Goal: Navigation & Orientation: Find specific page/section

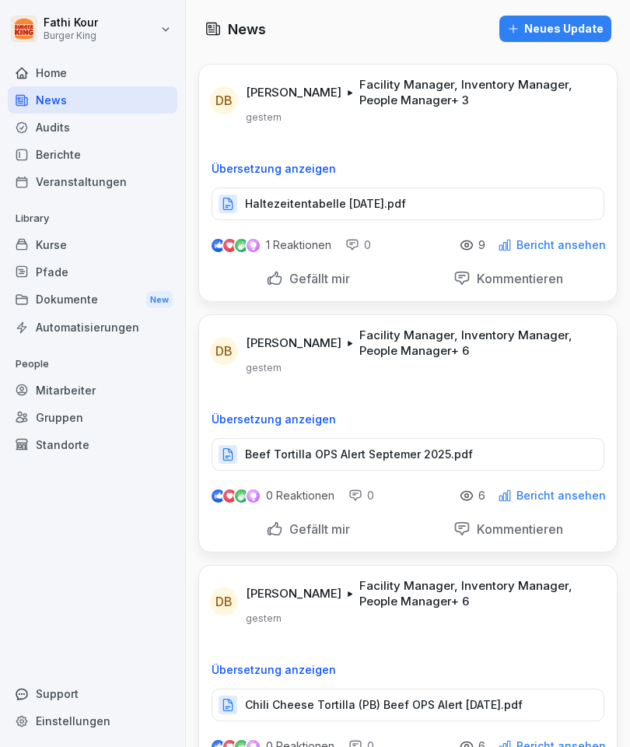
click at [463, 198] on div "Haltezeitentabelle [DATE].pdf" at bounding box center [408, 203] width 393 height 33
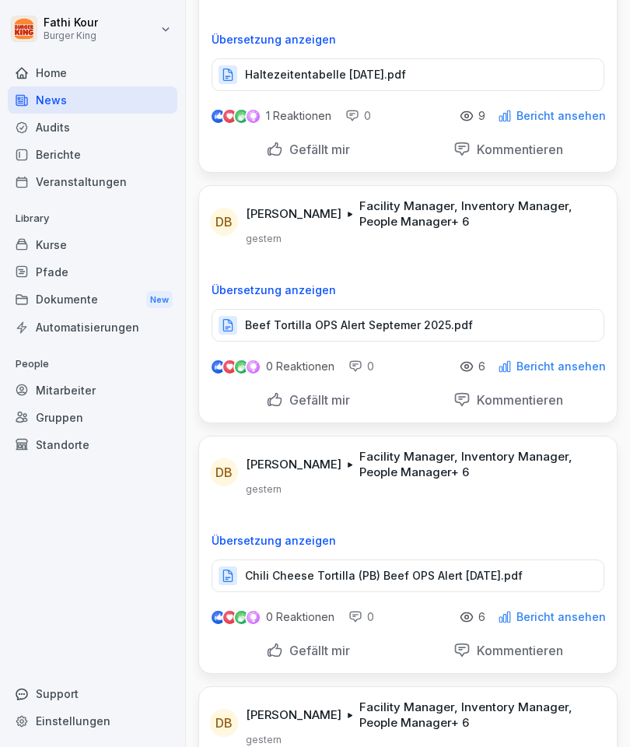
scroll to position [148, 0]
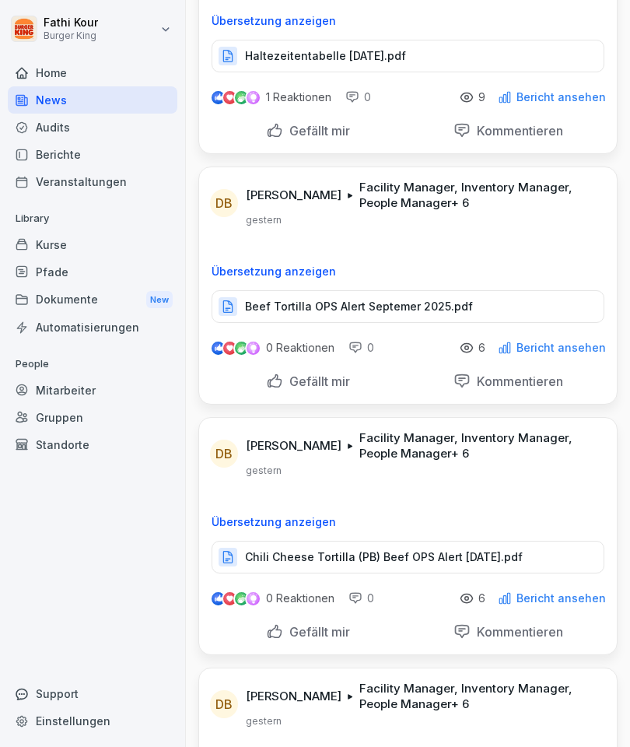
click at [417, 304] on p "Beef Tortilla OPS Alert Septemer 2025.pdf" at bounding box center [359, 307] width 228 height 16
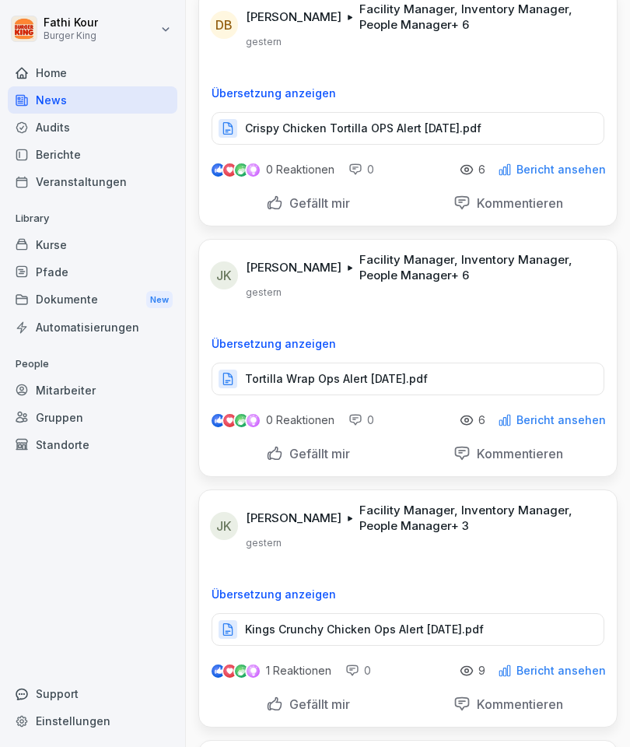
scroll to position [1078, 0]
click at [89, 296] on div "Dokumente New" at bounding box center [93, 300] width 170 height 29
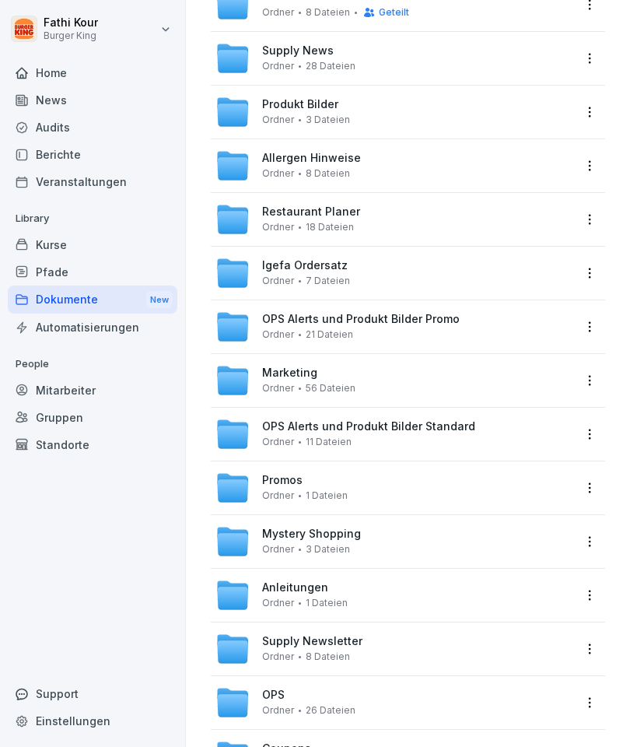
scroll to position [178, 0]
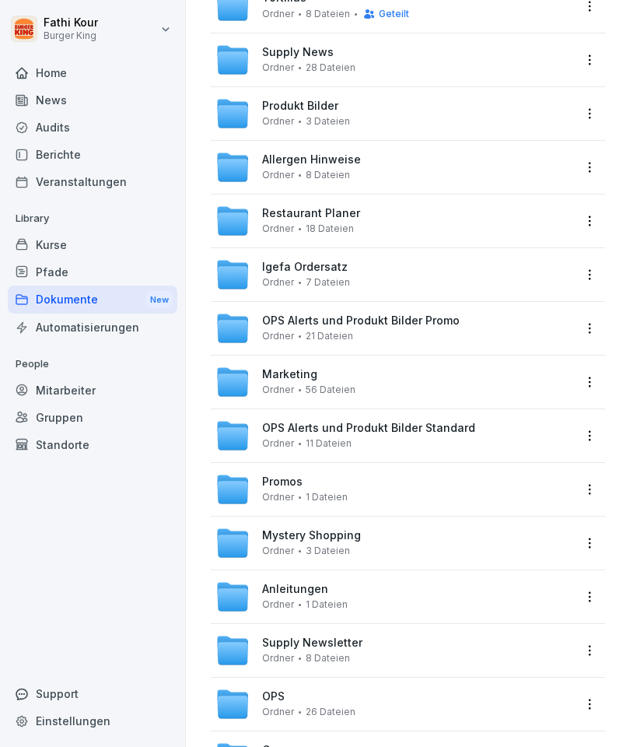
click at [434, 601] on div "Anleitungen Ordner 1 Dateien" at bounding box center [394, 597] width 357 height 34
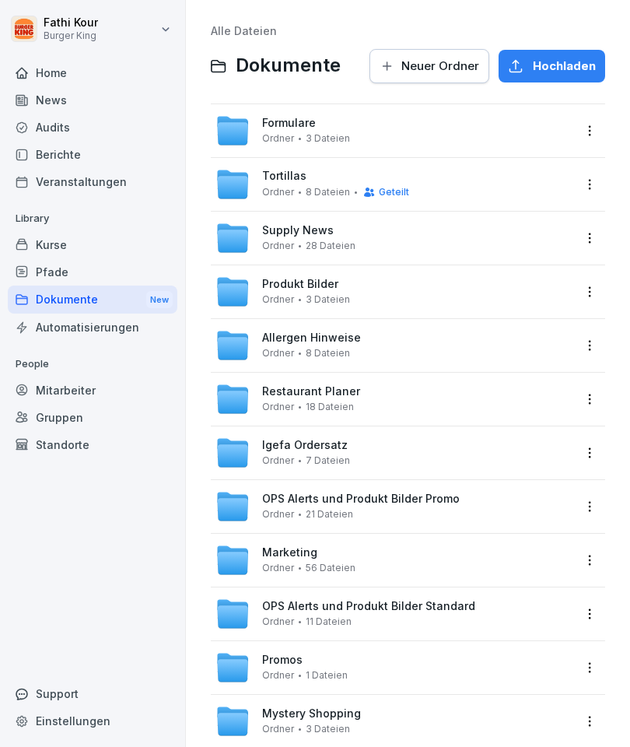
click at [351, 553] on div "Marketing Ordner 56 Dateien" at bounding box center [308, 559] width 93 height 27
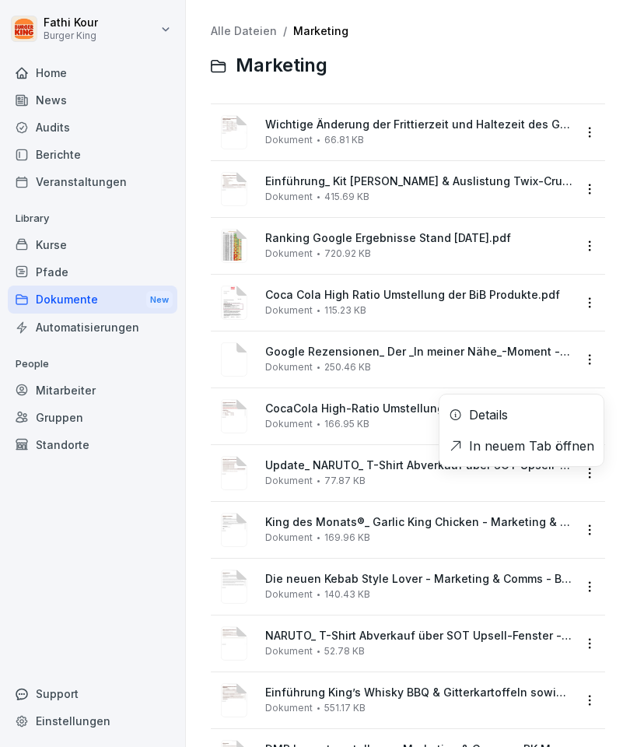
scroll to position [33, 0]
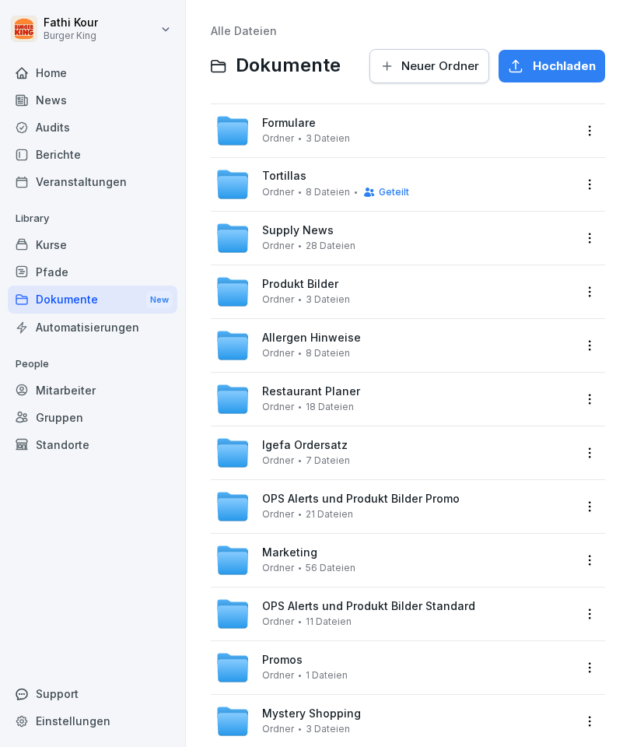
click at [416, 121] on div "Formulare Ordner 3 Dateien" at bounding box center [394, 131] width 357 height 34
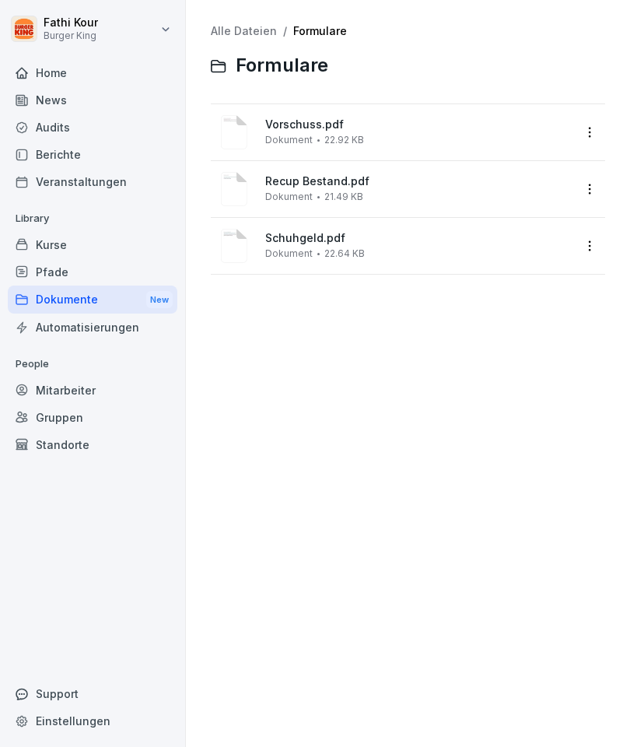
click at [363, 182] on span "Recup Bestand.pdf" at bounding box center [418, 181] width 307 height 13
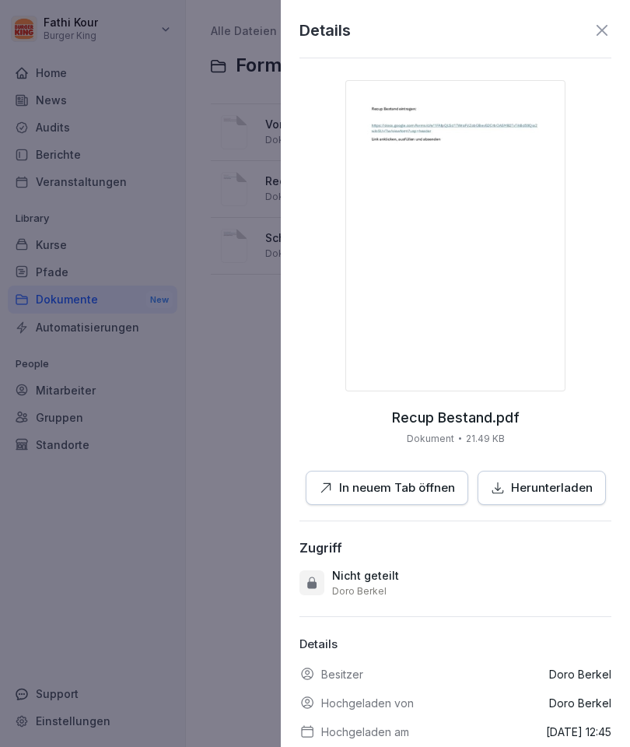
click at [439, 482] on p "In neuem Tab öffnen" at bounding box center [397, 488] width 116 height 18
click at [440, 10] on div "Details Recup Bestand.pdf Dokument 21.49 KB In neuem Tab öffnen Herunterladen Z…" at bounding box center [455, 373] width 349 height 747
click at [439, 4] on div "Details Recup Bestand.pdf Dokument 21.49 KB In neuem Tab öffnen Herunterladen Z…" at bounding box center [455, 373] width 349 height 747
click at [155, 127] on div at bounding box center [315, 373] width 630 height 747
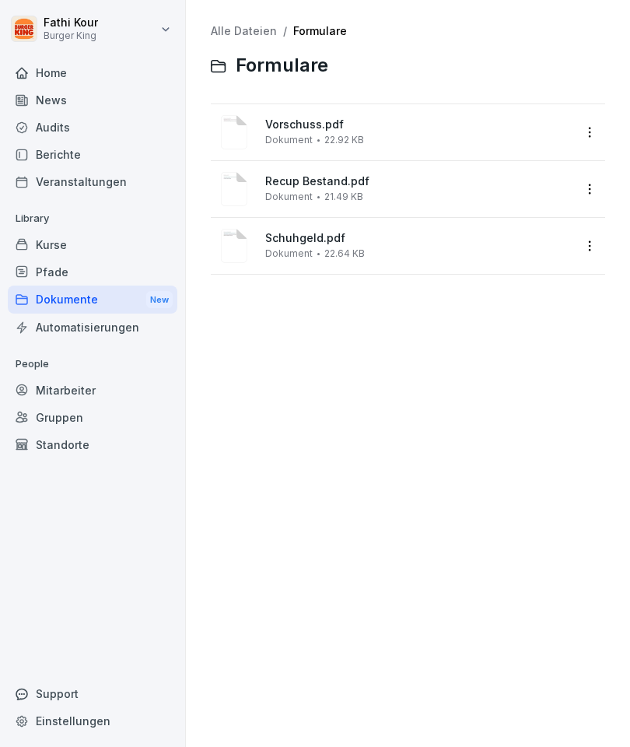
click at [177, 103] on div "News" at bounding box center [93, 99] width 170 height 27
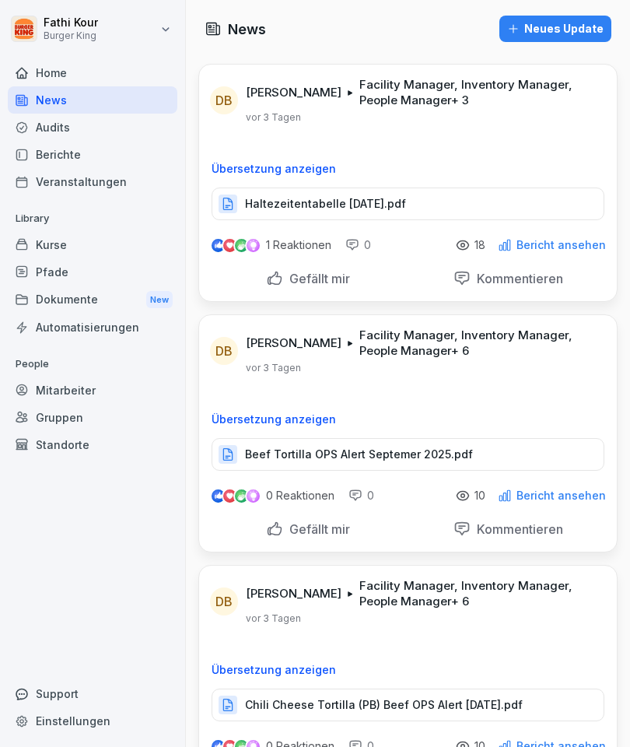
click at [64, 261] on div "Pfade" at bounding box center [93, 271] width 170 height 27
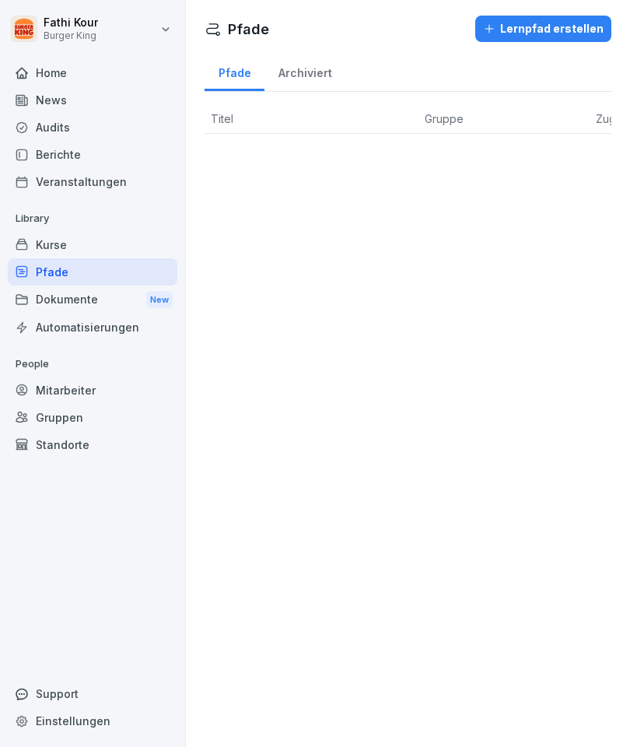
click at [310, 70] on div "Archiviert" at bounding box center [305, 71] width 81 height 40
click at [96, 282] on div "Pfade" at bounding box center [93, 271] width 170 height 27
click at [115, 316] on div "Automatisierungen" at bounding box center [93, 327] width 170 height 27
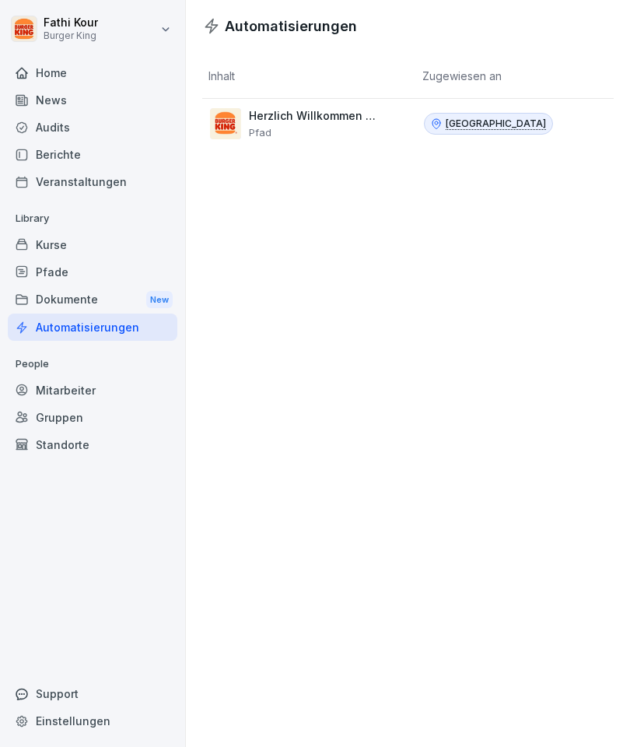
click at [317, 121] on p "Herzlich Willkommen bei Burger Family" at bounding box center [315, 116] width 132 height 14
click at [286, 108] on div "Herzlich Willkommen bei Burger Family Pfad" at bounding box center [303, 123] width 187 height 31
click at [305, 117] on p "Herzlich Willkommen bei Burger Family" at bounding box center [315, 116] width 132 height 14
click at [359, 111] on p "Herzlich Willkommen bei Burger Family" at bounding box center [315, 116] width 132 height 14
click at [63, 237] on div "Kurse" at bounding box center [93, 244] width 170 height 27
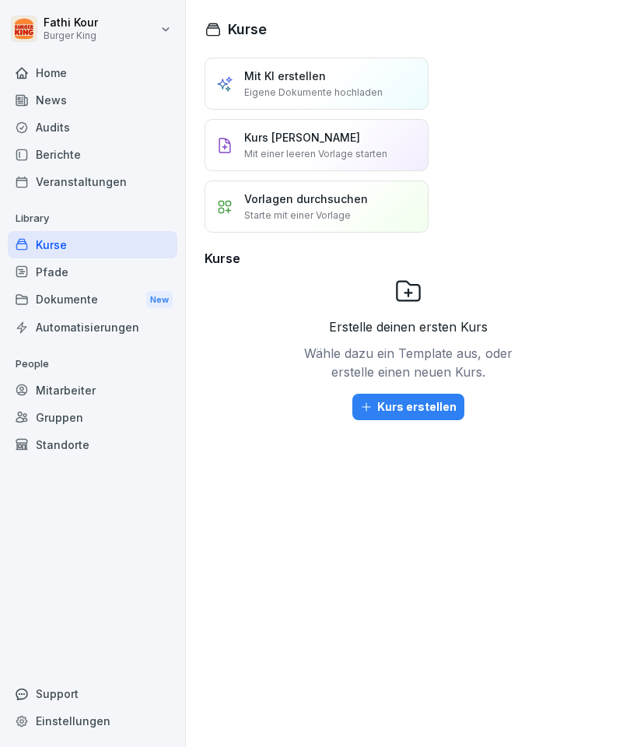
click at [70, 141] on div "Berichte" at bounding box center [93, 154] width 170 height 27
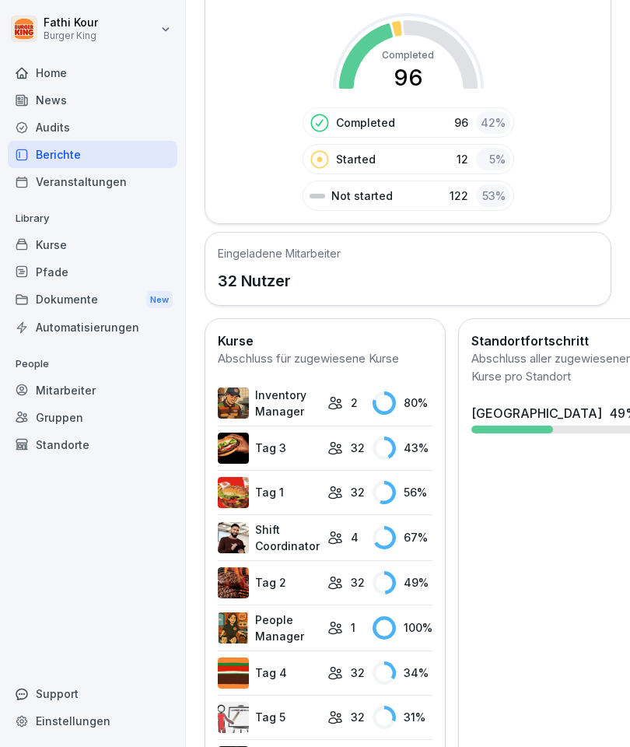
scroll to position [352, 0]
click at [67, 116] on div "Audits" at bounding box center [93, 127] width 170 height 27
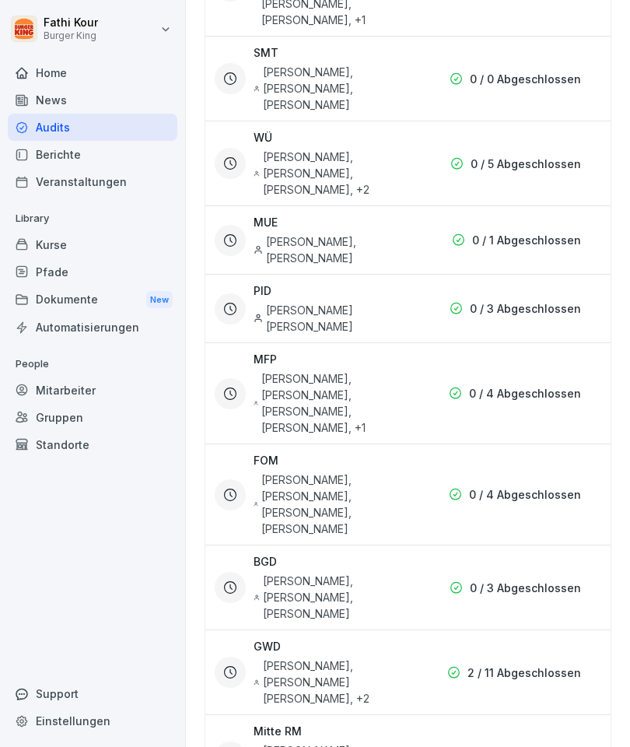
scroll to position [549, 0]
click at [417, 240] on div "0 / 1 Abgeschlossen" at bounding box center [487, 239] width 187 height 16
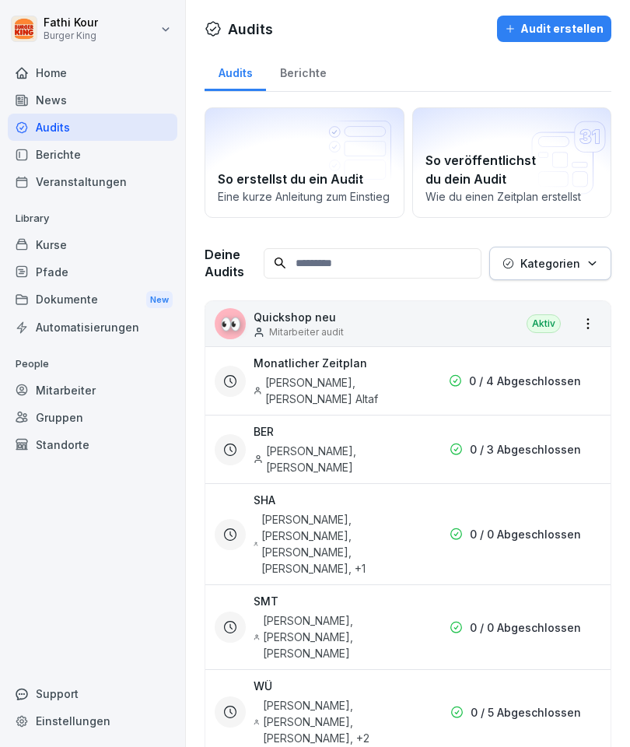
click at [67, 90] on div "News" at bounding box center [93, 99] width 170 height 27
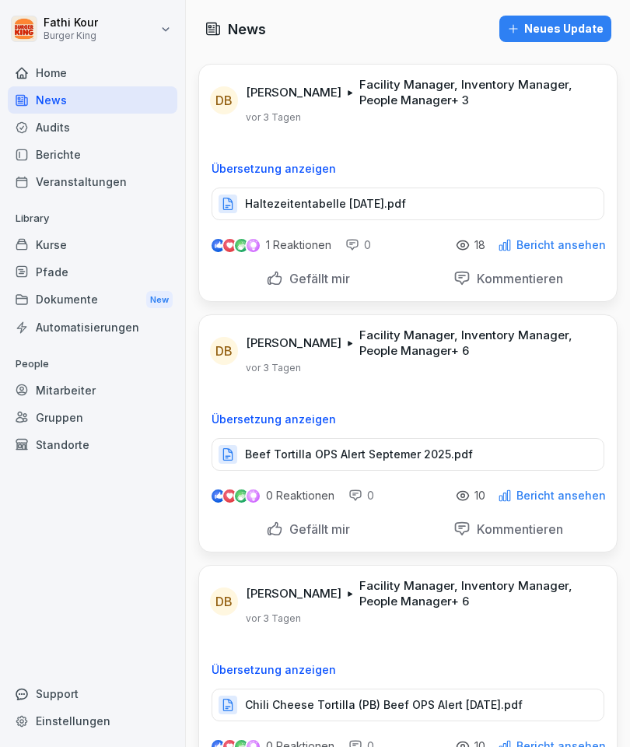
click at [73, 61] on div "Home" at bounding box center [93, 72] width 170 height 27
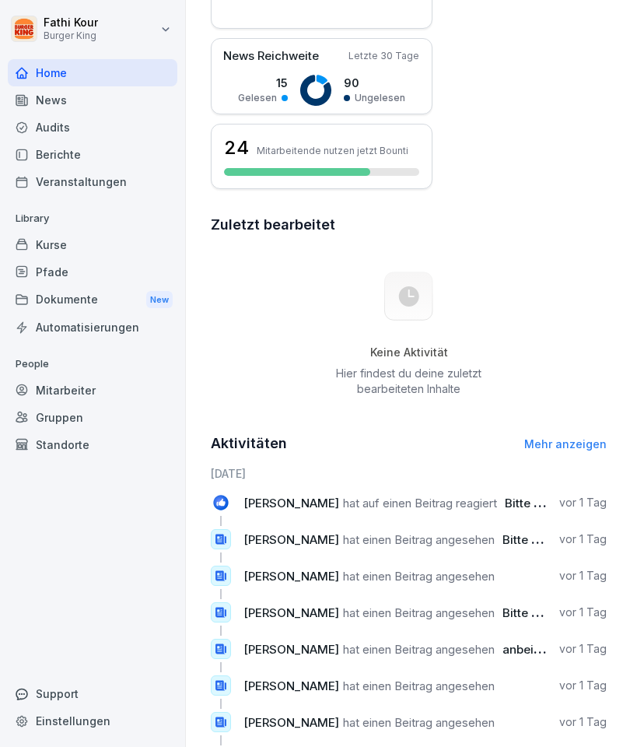
scroll to position [752, 0]
click at [529, 506] on span "Bitte Checkliste ausdrucken und abarbeiten" at bounding box center [628, 503] width 247 height 15
click at [534, 539] on span "Bitte Checkliste ausdrucken und abarbeiten" at bounding box center [626, 539] width 247 height 15
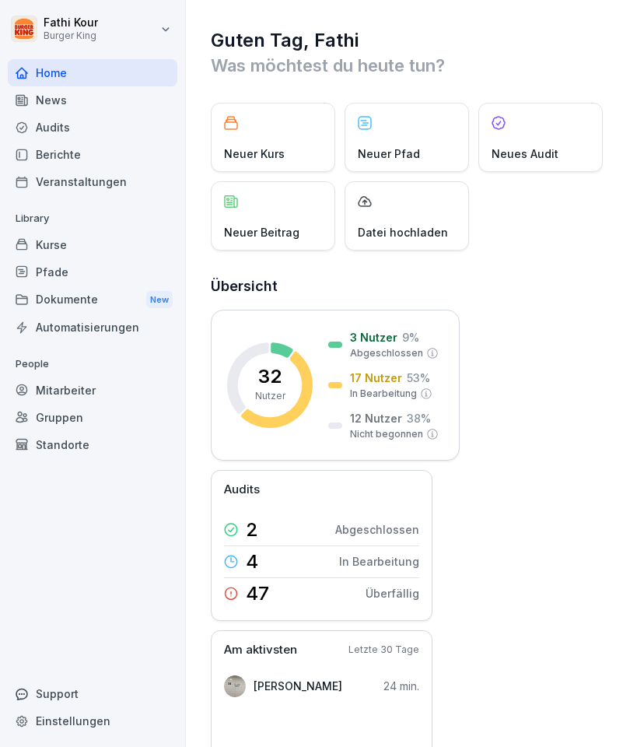
scroll to position [0, 0]
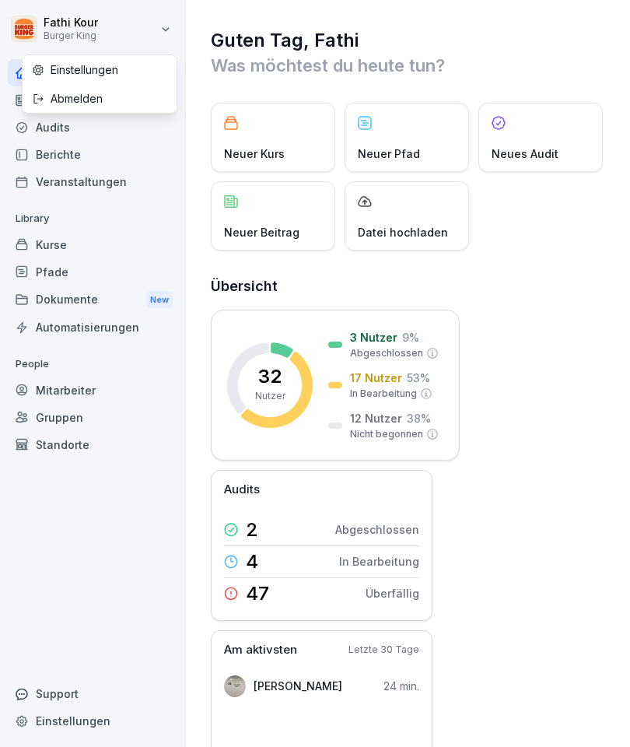
click at [541, 39] on html "[PERSON_NAME] Burger King Home News Audits Berichte Veranstaltungen Library Kur…" at bounding box center [315, 373] width 630 height 747
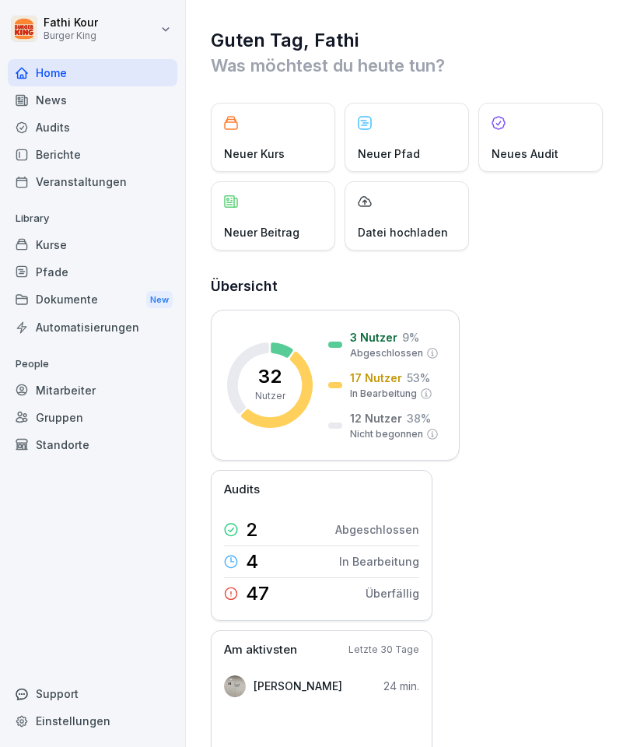
click at [280, 205] on div "Neuer Beitrag" at bounding box center [273, 215] width 124 height 69
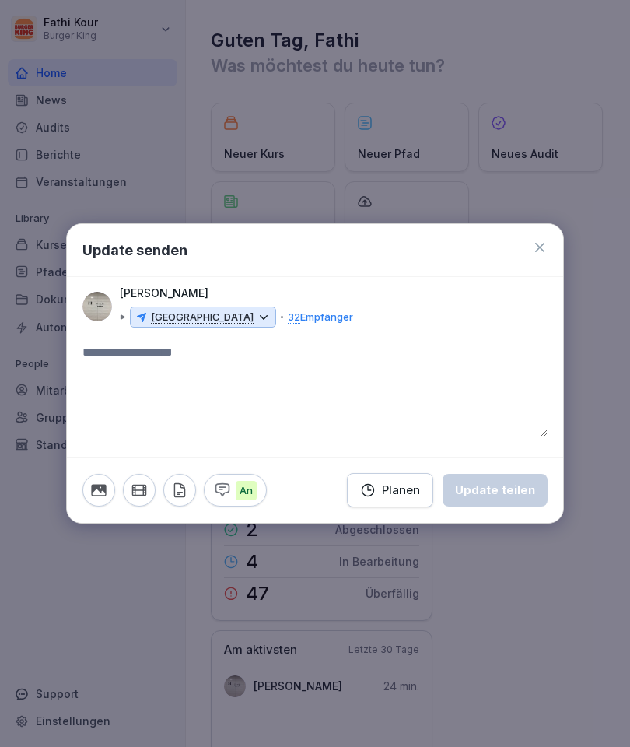
click at [543, 240] on icon at bounding box center [540, 248] width 16 height 16
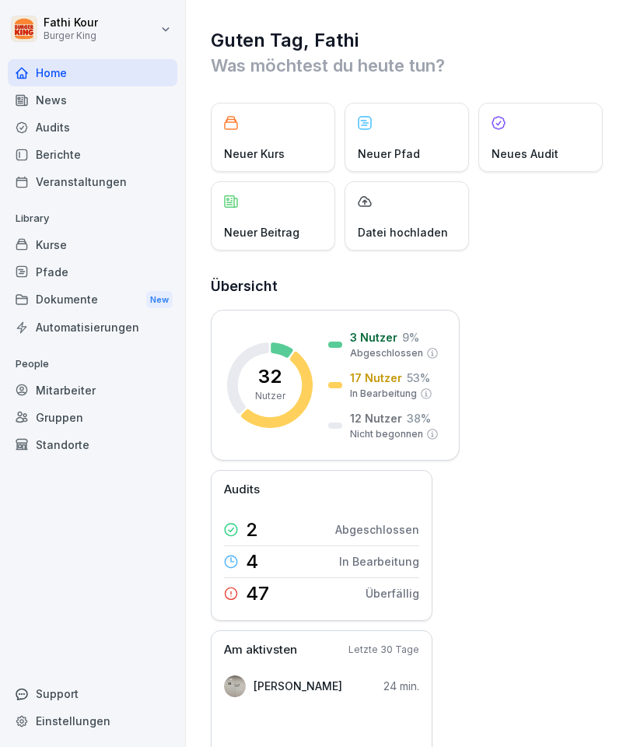
click at [548, 248] on div "Neuer Kurs Neuer Pfad Neues Audit Neuer Beitrag Datei hochladen" at bounding box center [409, 177] width 396 height 148
click at [65, 151] on div "Berichte" at bounding box center [93, 154] width 170 height 27
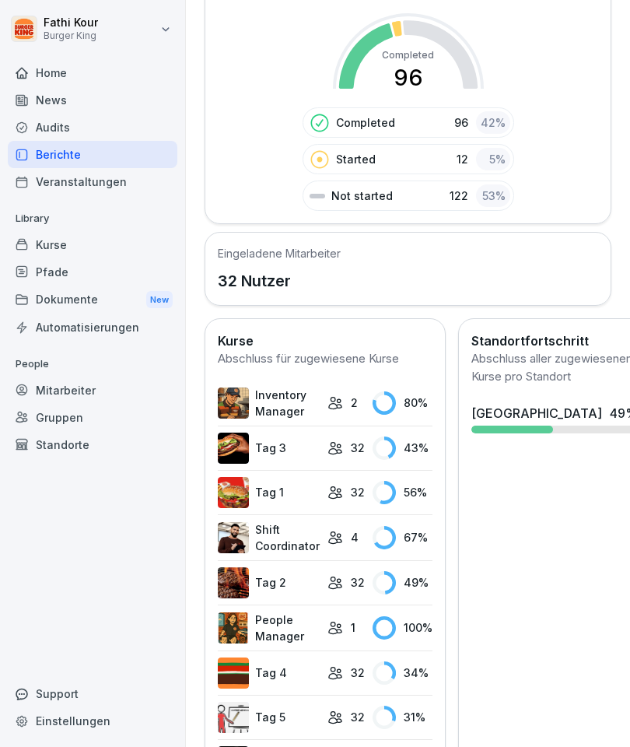
scroll to position [352, 0]
click at [77, 93] on div "News" at bounding box center [93, 99] width 170 height 27
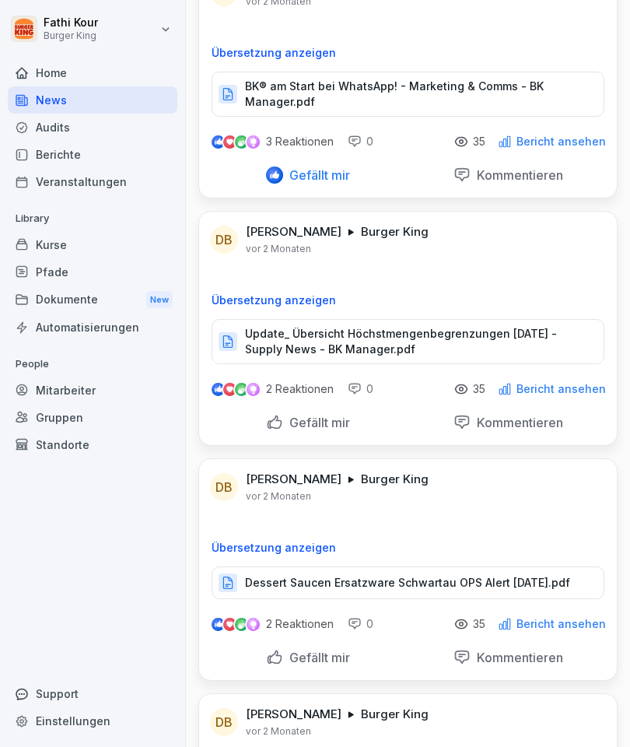
scroll to position [19000, 0]
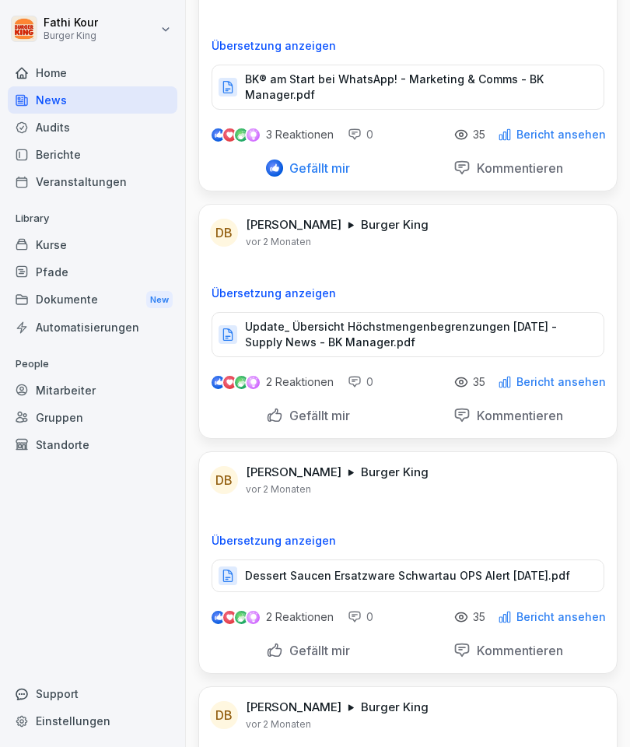
click at [265, 72] on p "BK® am Start bei WhatsApp! - Marketing & Comms - BK Manager.pdf" at bounding box center [416, 87] width 343 height 31
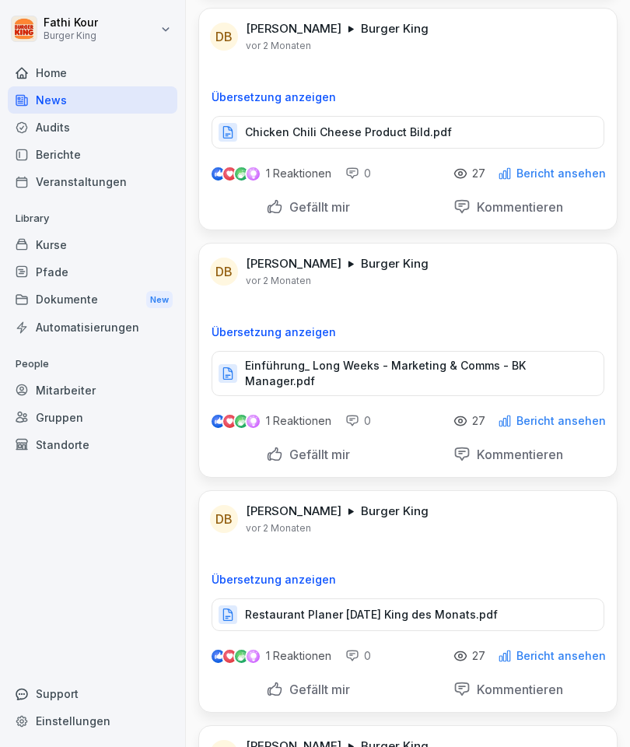
scroll to position [28348, 0]
